Goal: Information Seeking & Learning: Learn about a topic

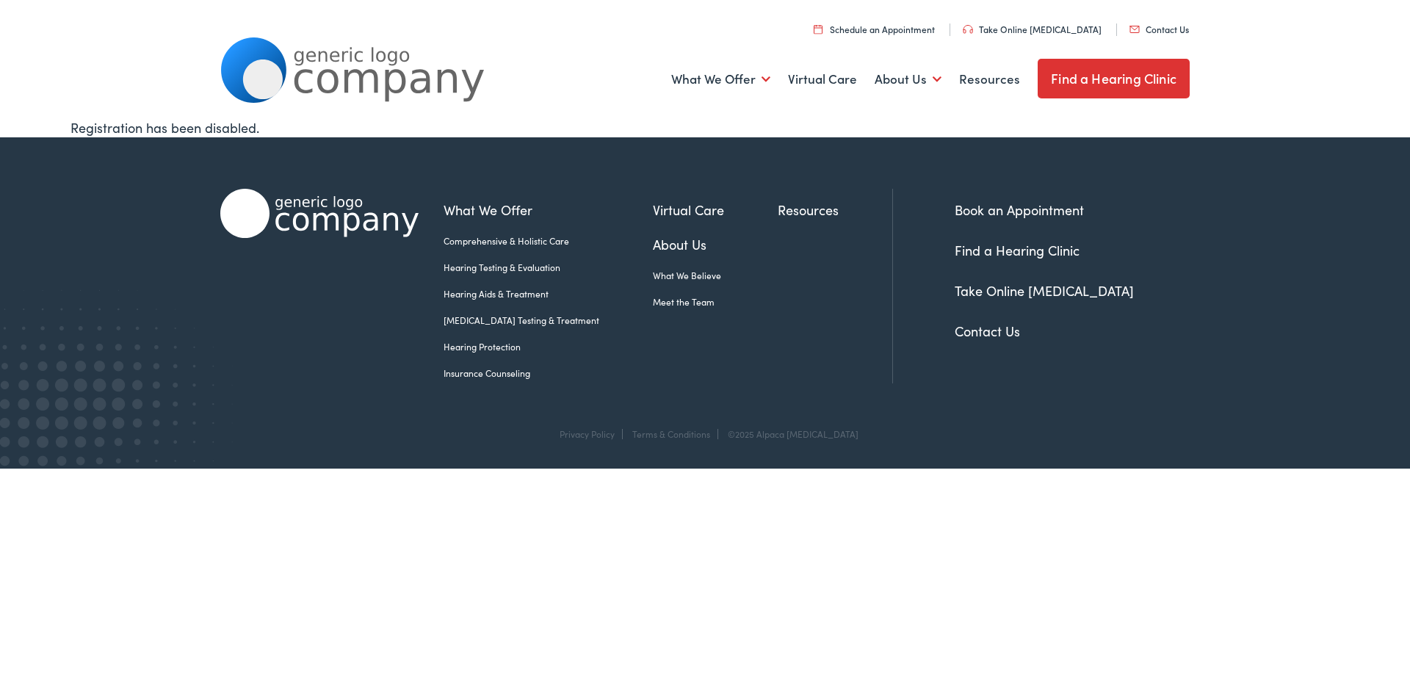
click at [466, 270] on link "Hearing Testing & Evaluation" at bounding box center [548, 267] width 209 height 13
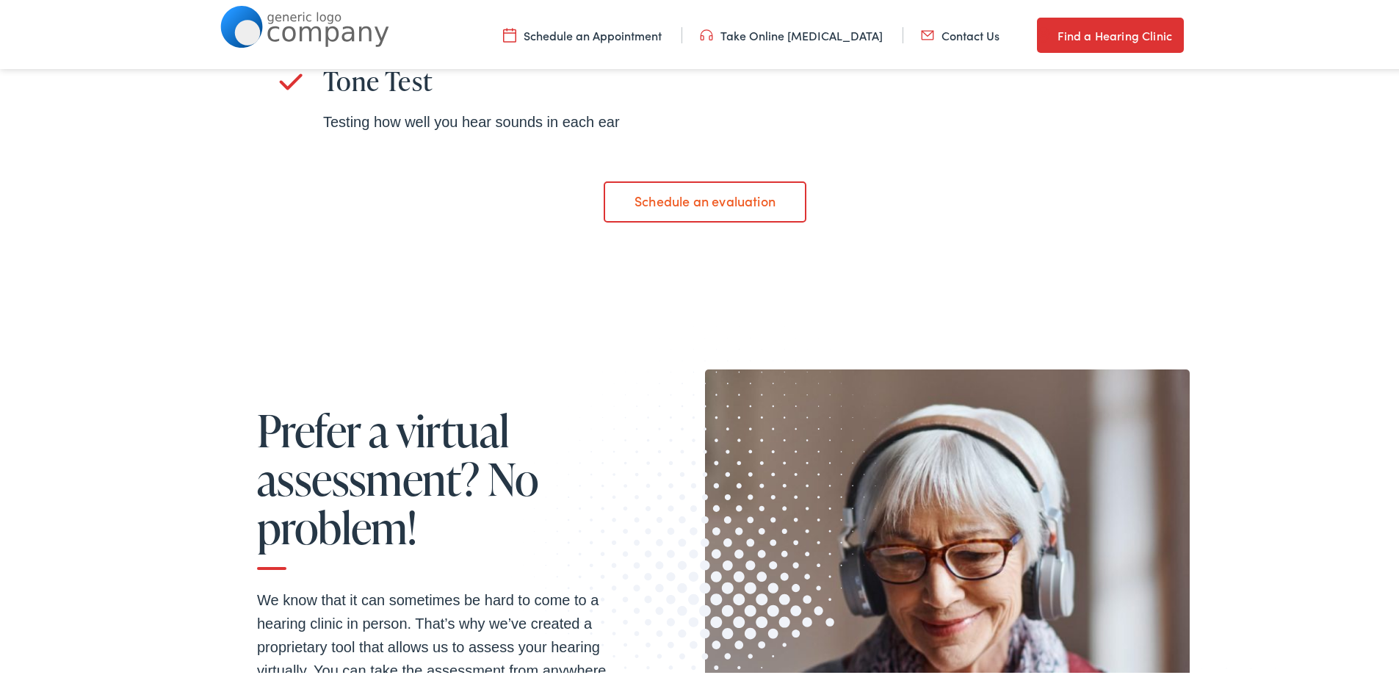
scroll to position [882, 0]
